Goal: Task Accomplishment & Management: Complete application form

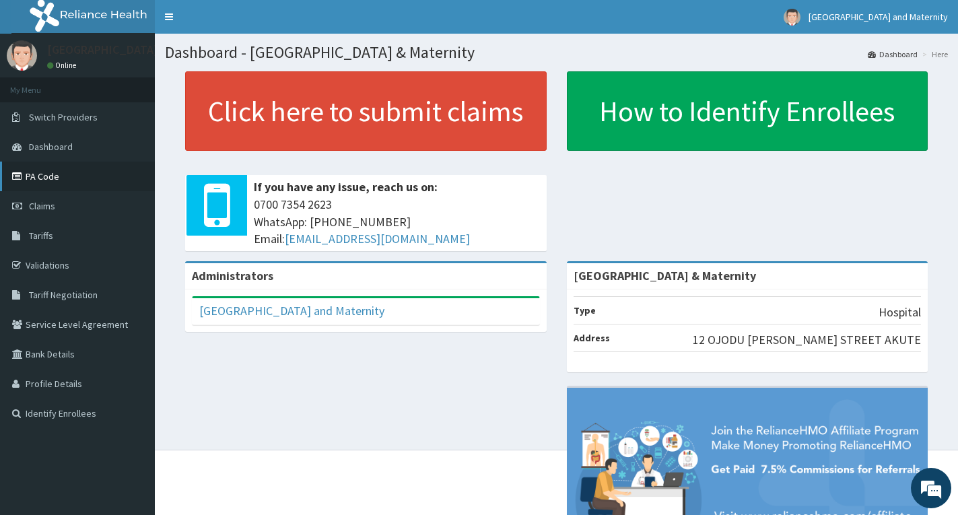
click at [41, 176] on link "PA Code" at bounding box center [77, 177] width 155 height 30
click at [35, 177] on link "PA Code" at bounding box center [77, 177] width 155 height 30
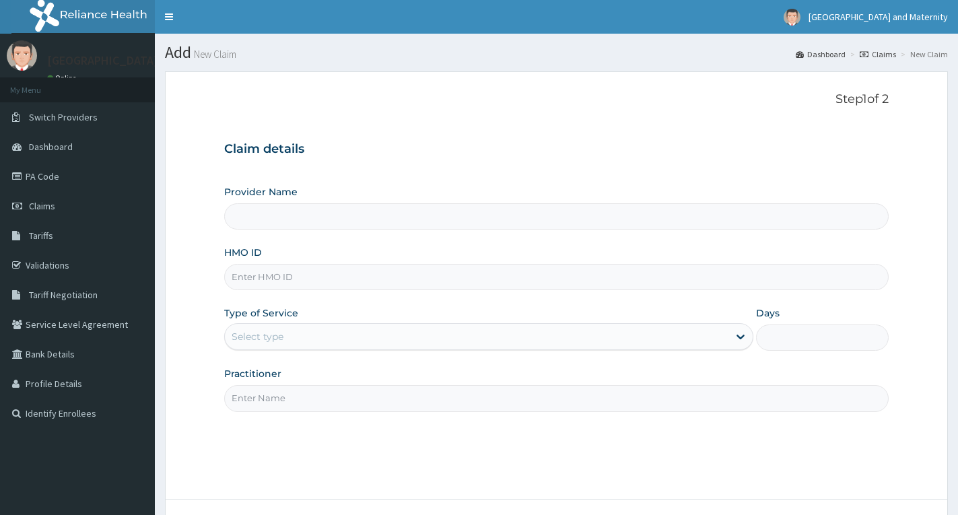
type input "[GEOGRAPHIC_DATA] & Maternity"
click at [341, 280] on input "HMO ID" at bounding box center [556, 277] width 665 height 26
type input "SBG/10076/B"
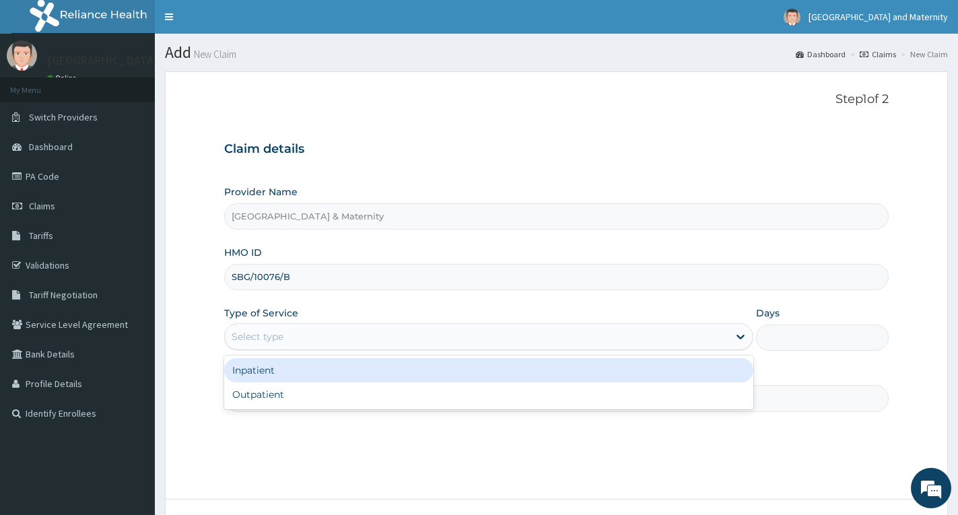
click at [312, 335] on div "Select type" at bounding box center [477, 337] width 504 height 22
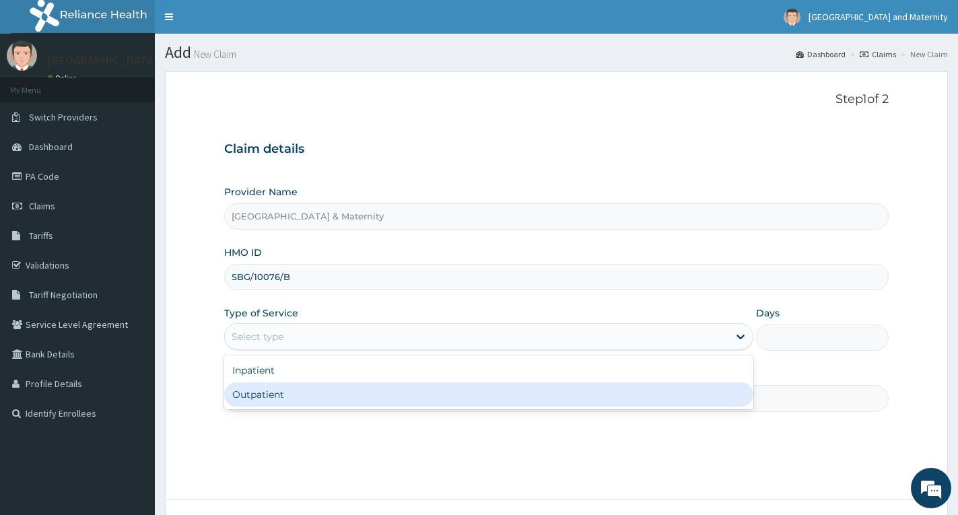
click at [292, 405] on div "Outpatient" at bounding box center [488, 395] width 529 height 24
type input "1"
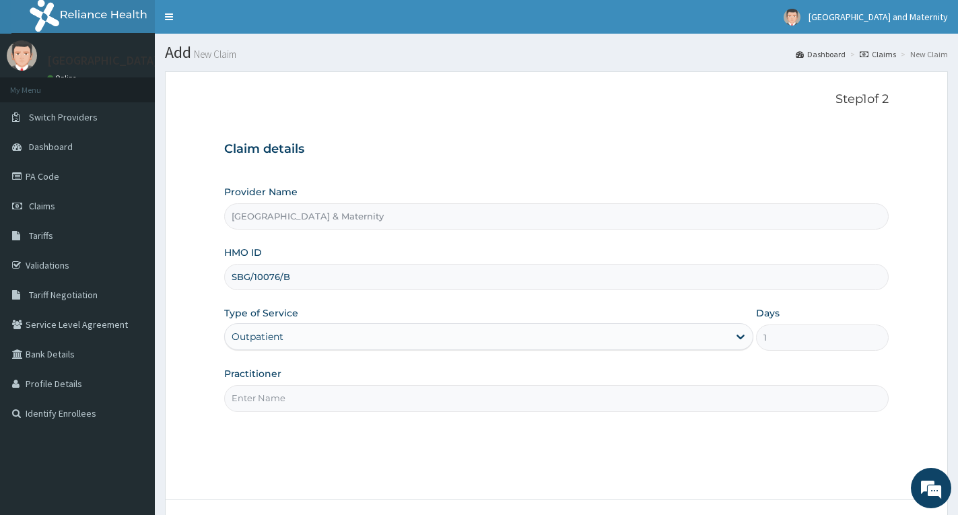
click at [292, 405] on input "Practitioner" at bounding box center [556, 398] width 665 height 26
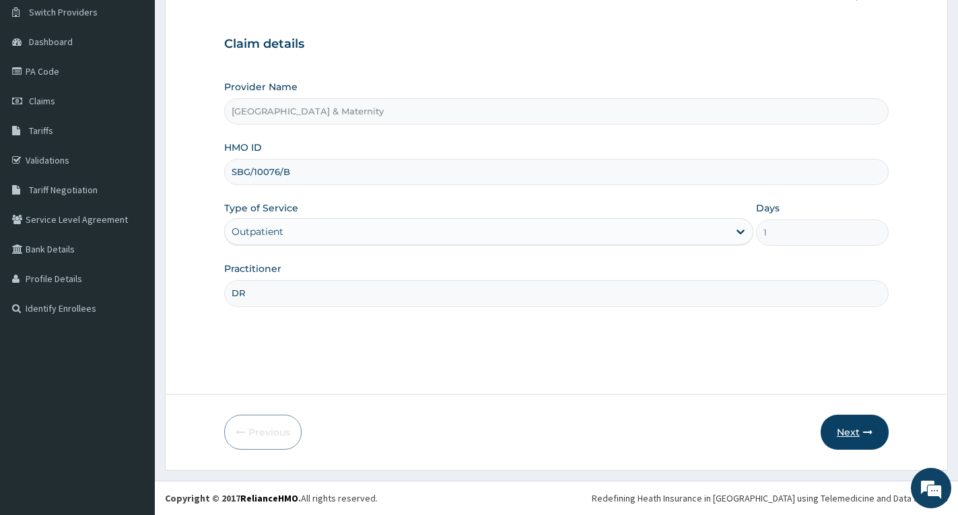
type input "DR"
click at [850, 432] on button "Next" at bounding box center [855, 432] width 68 height 35
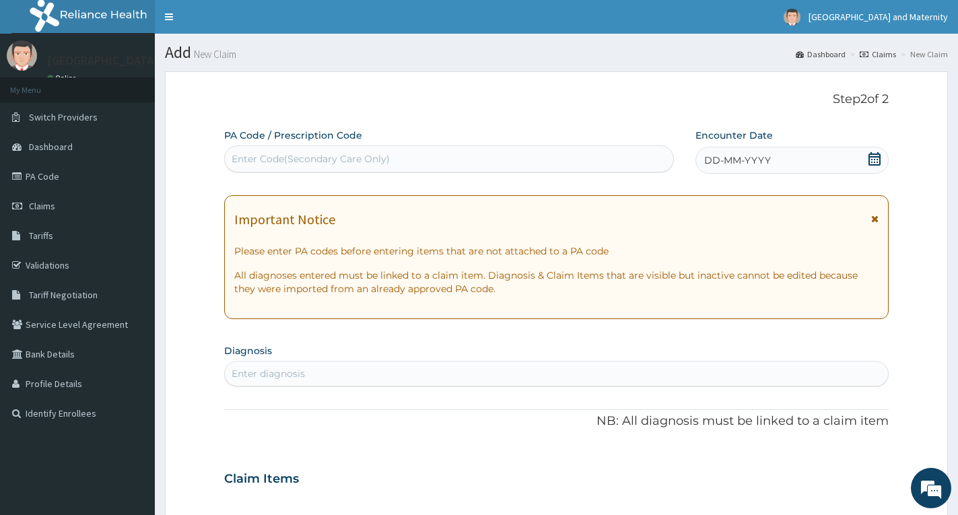
click at [874, 158] on icon at bounding box center [874, 158] width 13 height 13
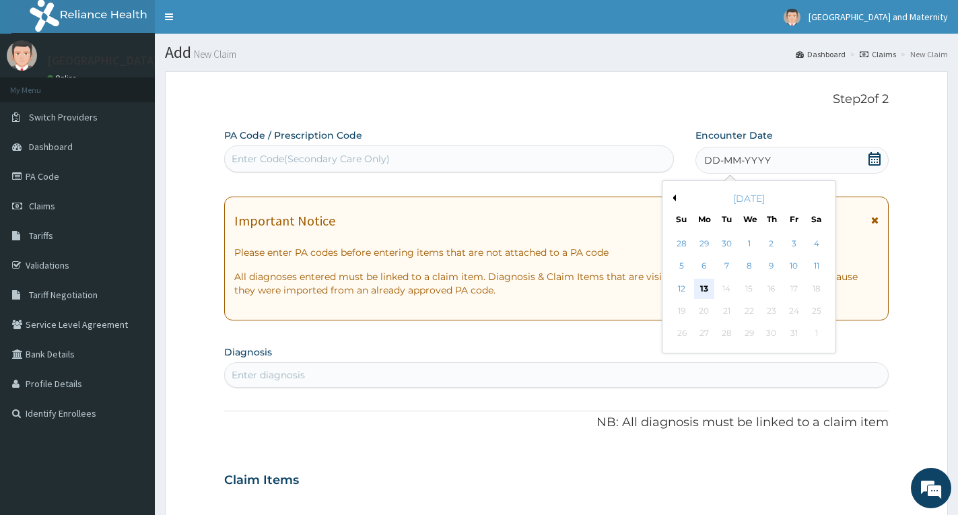
click at [707, 288] on div "13" at bounding box center [704, 289] width 20 height 20
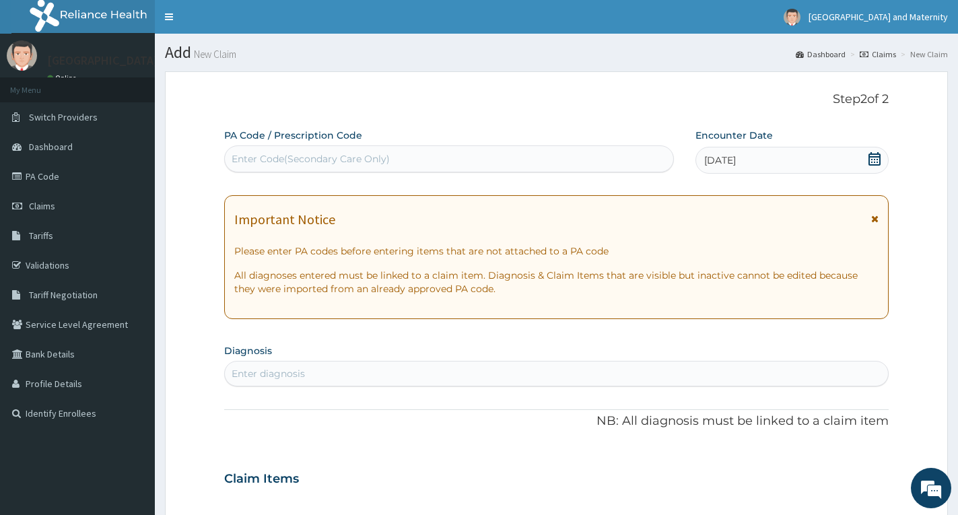
click at [877, 215] on icon at bounding box center [875, 218] width 7 height 9
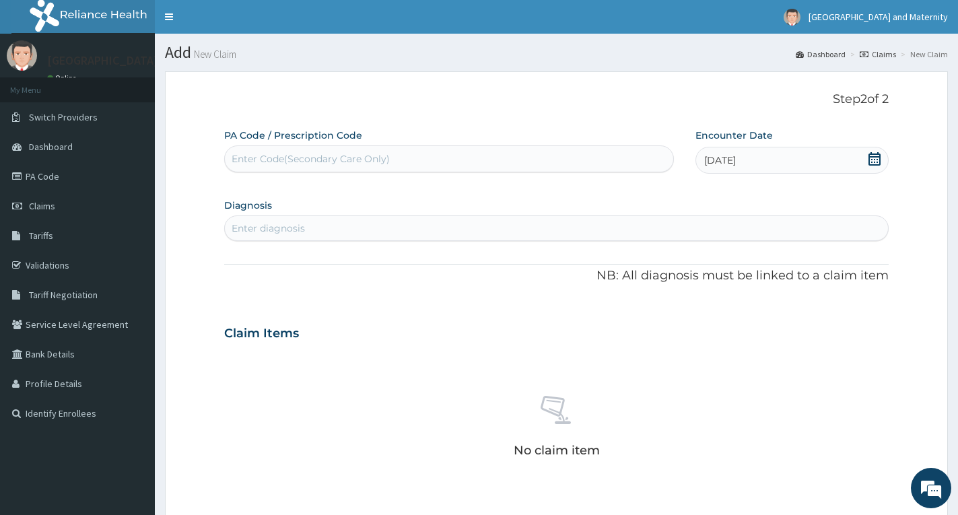
click at [337, 218] on div "Enter diagnosis" at bounding box center [556, 229] width 663 height 22
type input "TYPHOID FEVER"
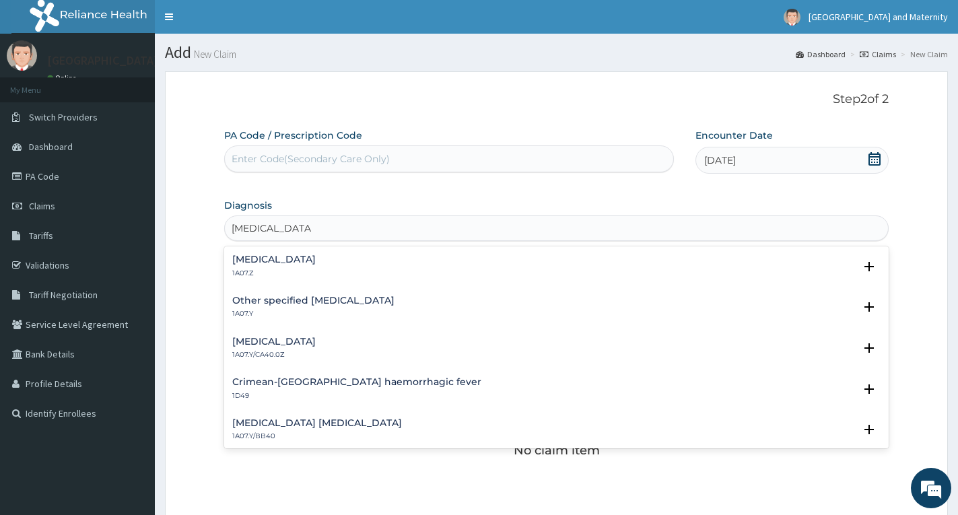
click at [244, 260] on h4 "Typhoid fever, unspecified" at bounding box center [274, 260] width 84 height 10
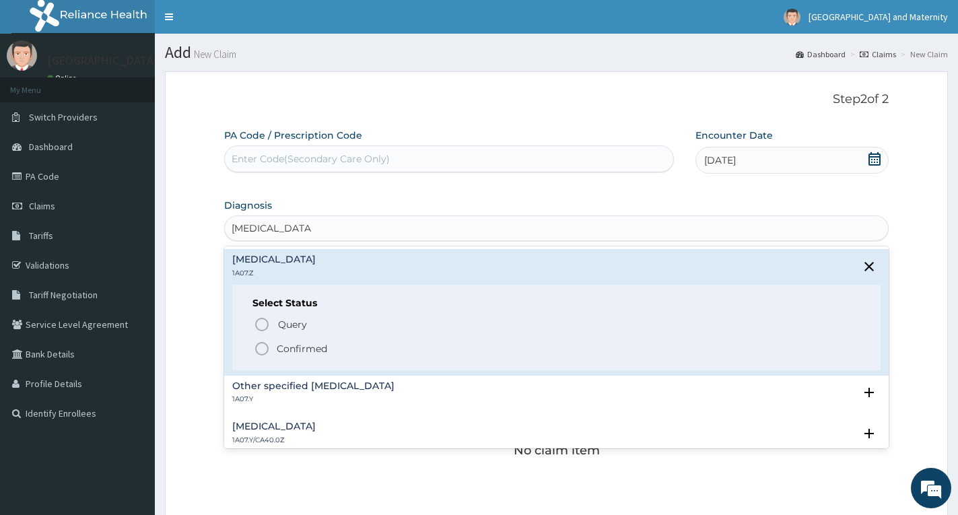
click at [261, 352] on icon "status option filled" at bounding box center [262, 349] width 16 height 16
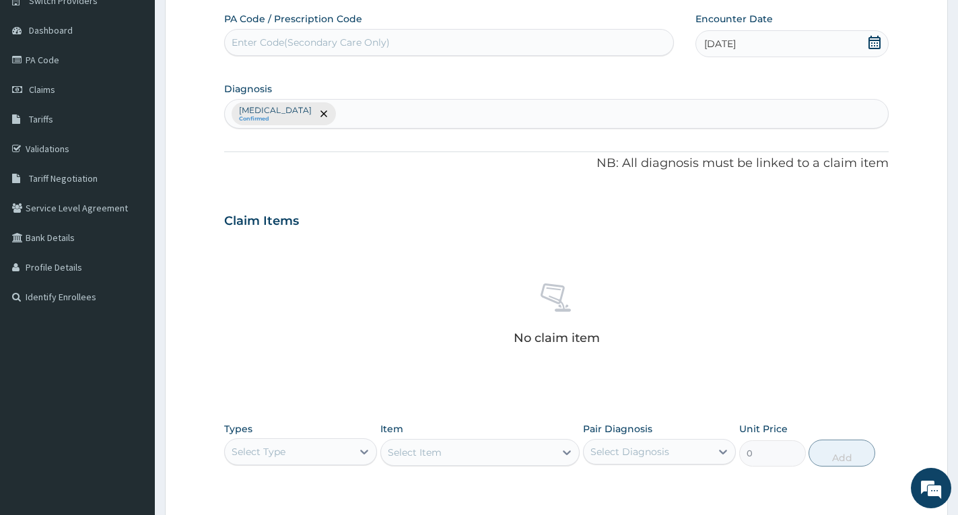
scroll to position [269, 0]
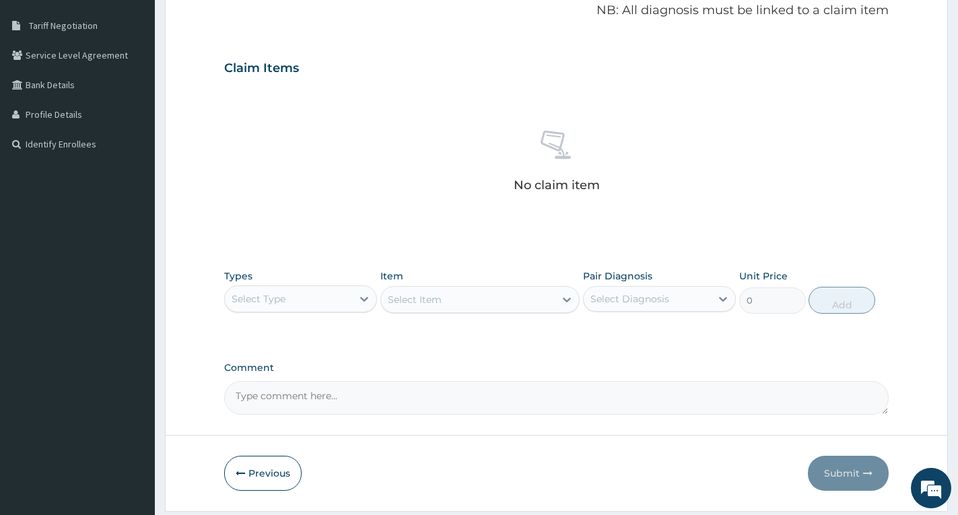
click at [279, 288] on div "Select Type" at bounding box center [288, 299] width 127 height 22
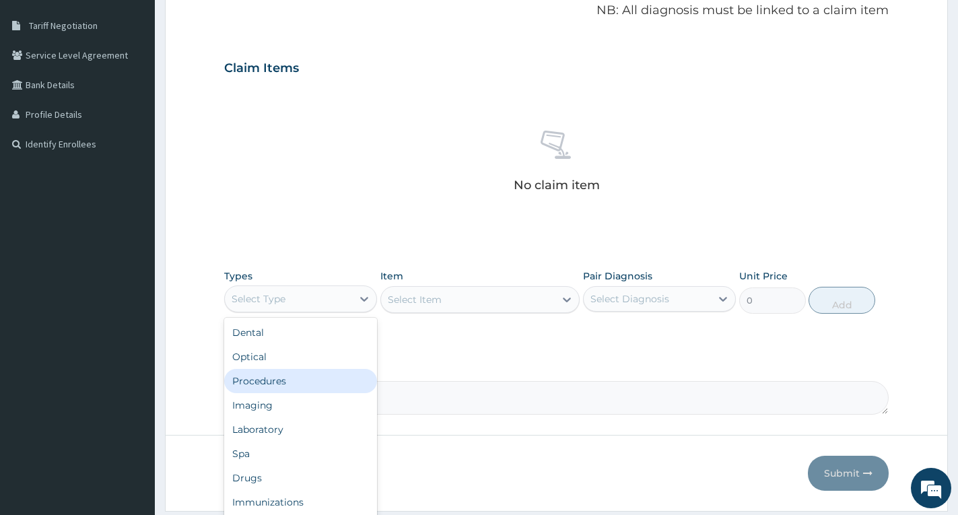
click at [284, 378] on div "Procedures" at bounding box center [300, 381] width 153 height 24
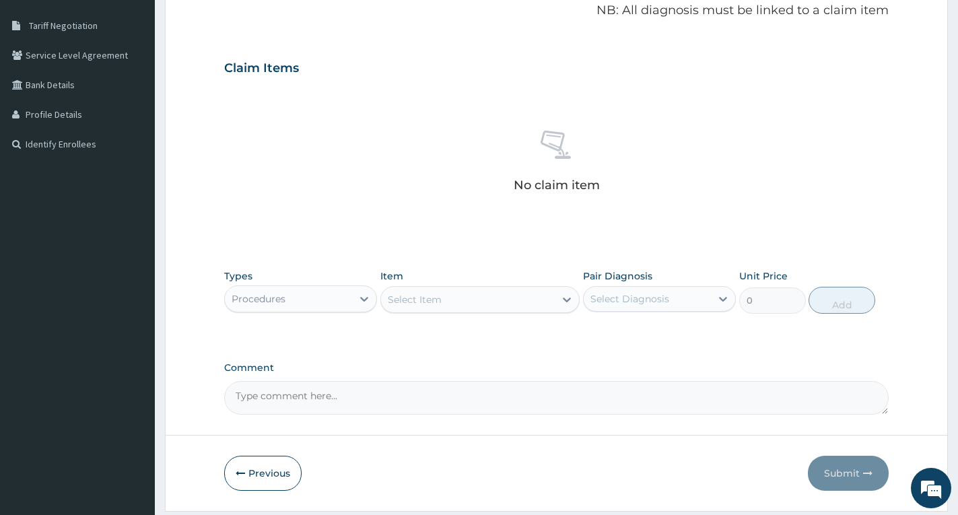
click at [447, 296] on div "Select Item" at bounding box center [468, 300] width 174 height 22
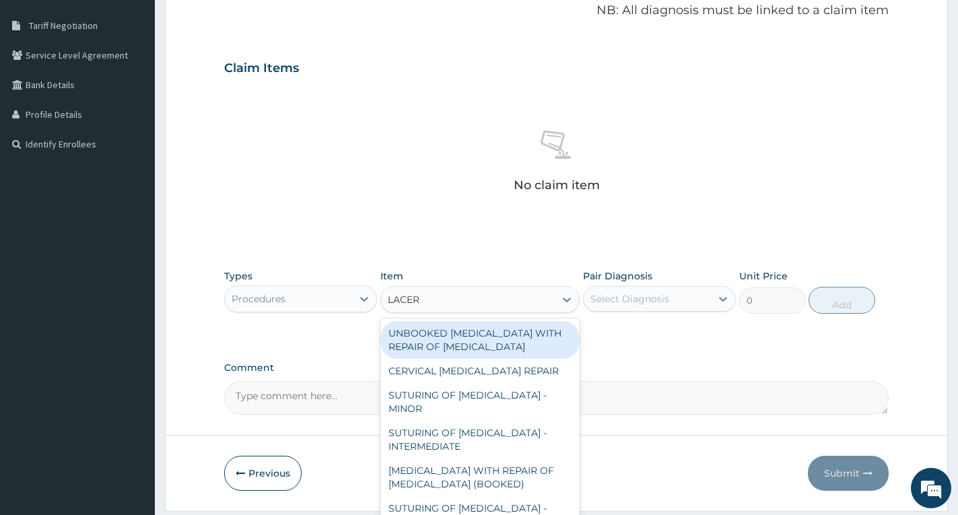
type input "LACERA"
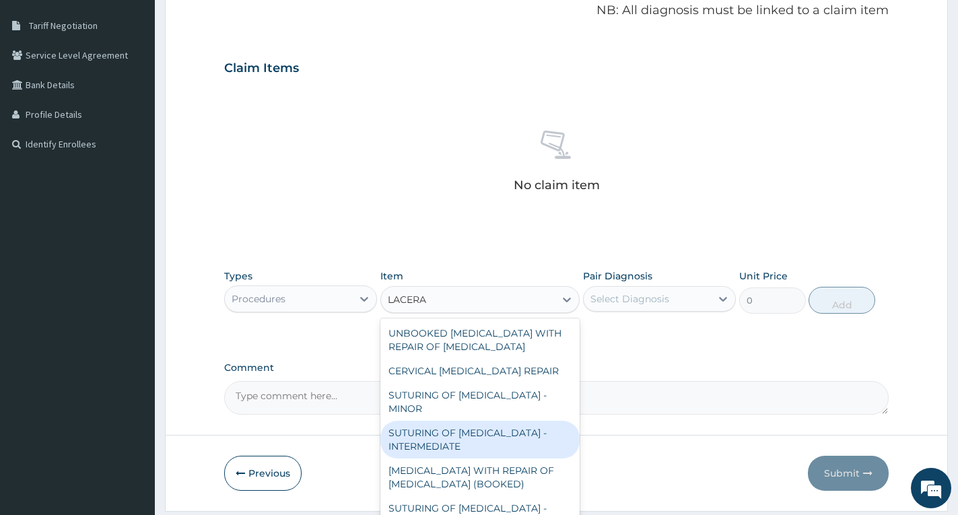
click at [486, 439] on div "SUTURING OF LACERATION - INTERMEDIATE" at bounding box center [480, 440] width 199 height 38
type input "16125"
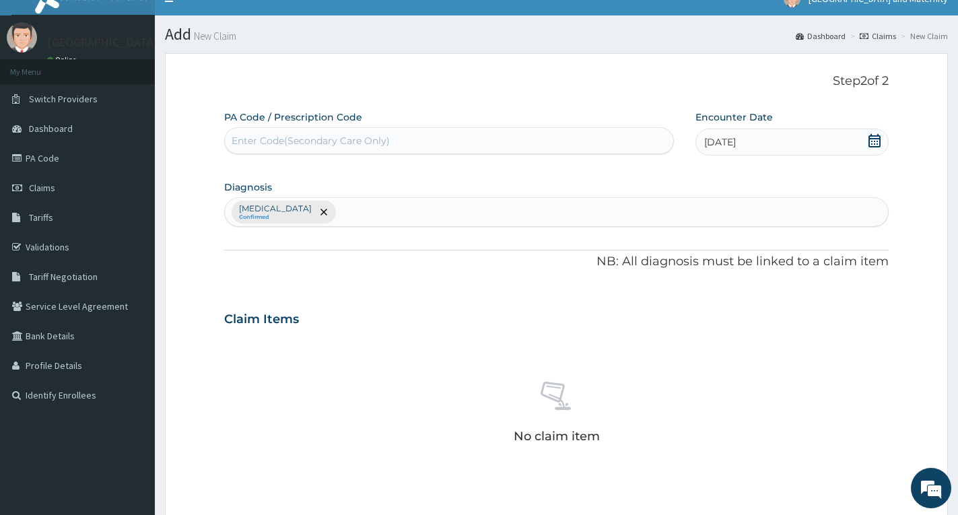
scroll to position [0, 0]
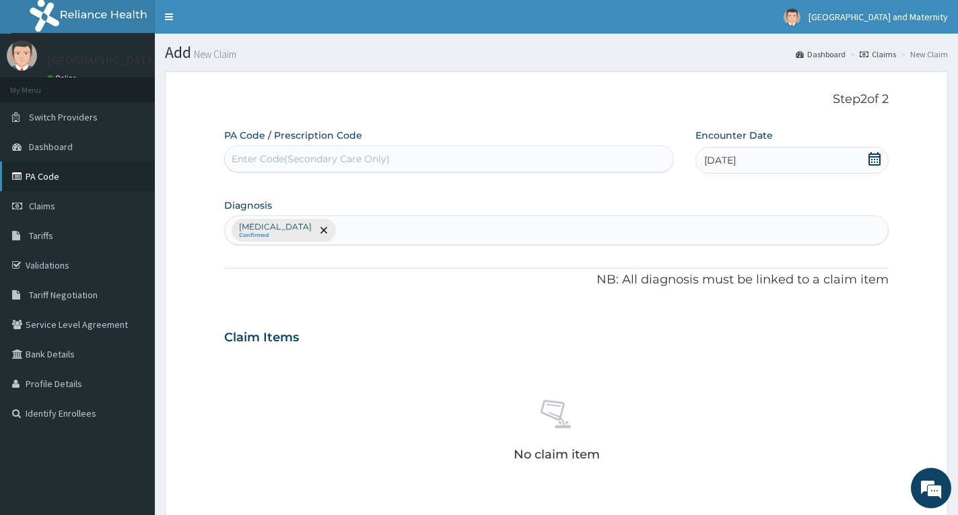
click at [21, 175] on icon at bounding box center [18, 176] width 13 height 9
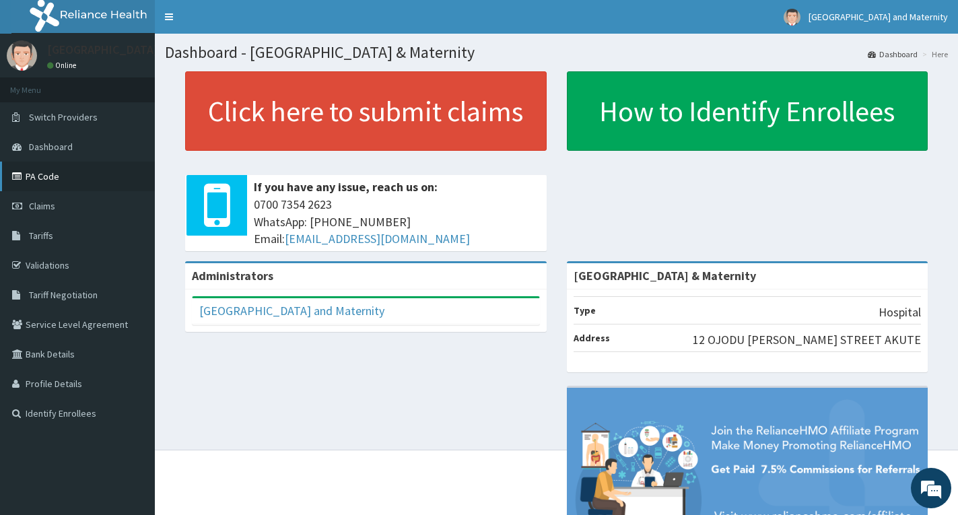
click at [40, 174] on link "PA Code" at bounding box center [77, 177] width 155 height 30
